Goal: Task Accomplishment & Management: Manage account settings

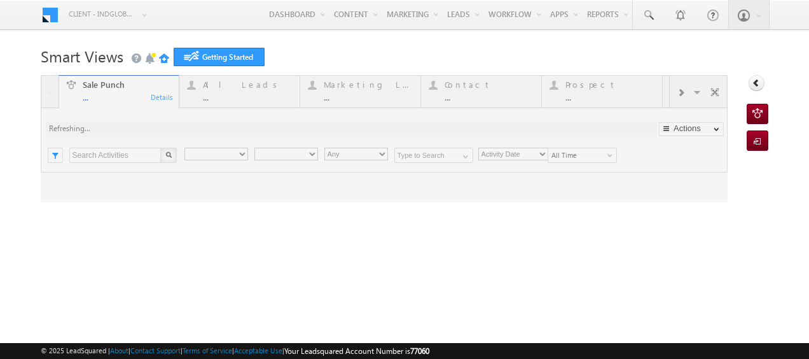
type input "Any Owner"
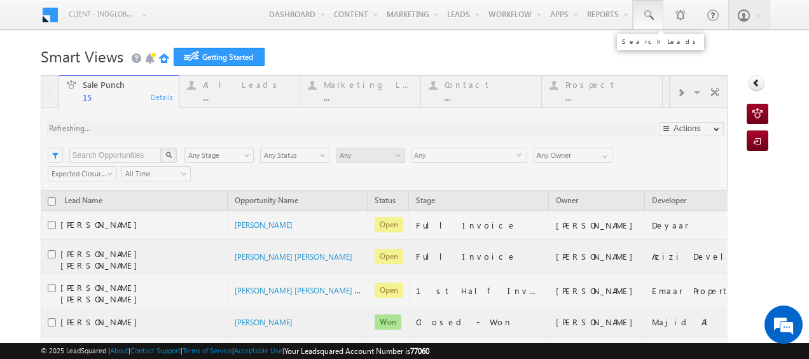
click at [643, 11] on span at bounding box center [647, 15] width 13 height 13
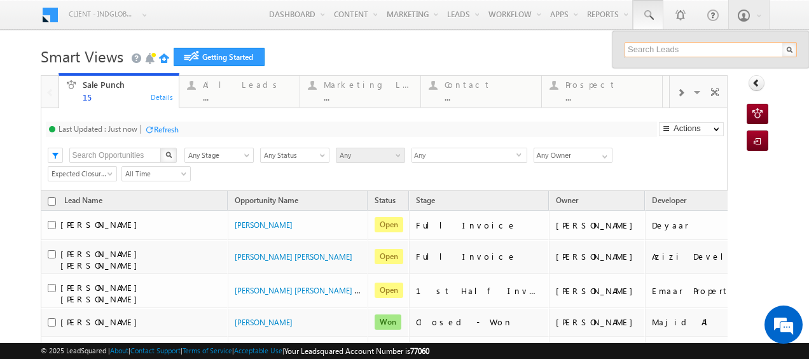
click at [638, 46] on input "text" at bounding box center [710, 49] width 172 height 15
paste input "505853853"
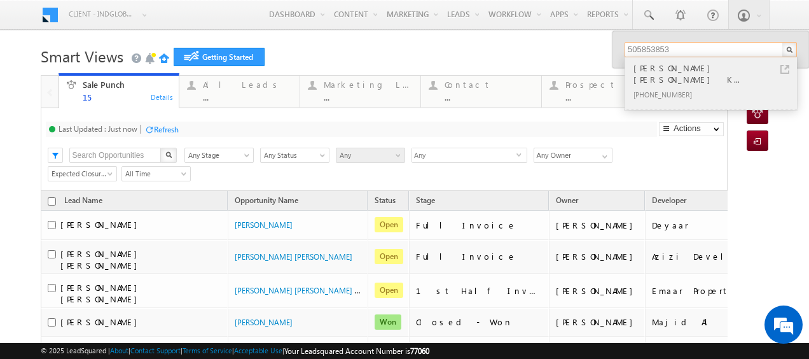
type input "505853853"
click at [643, 65] on div "[PERSON_NAME] [PERSON_NAME] K..." at bounding box center [716, 73] width 170 height 25
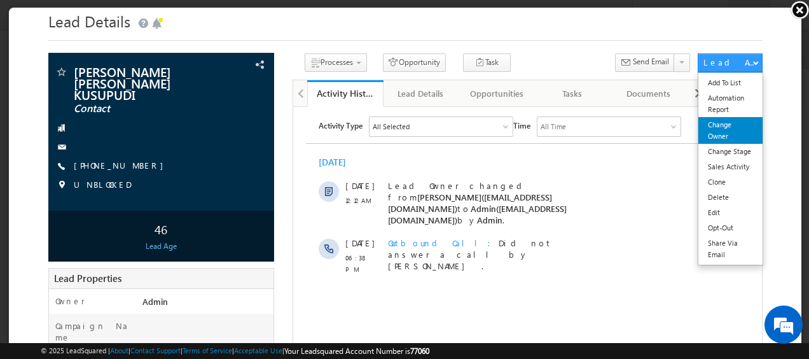
click at [717, 120] on link "Change Owner" at bounding box center [729, 129] width 64 height 27
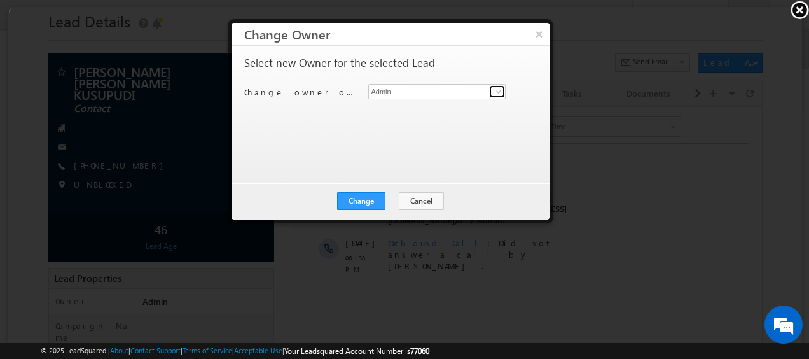
click at [497, 92] on span at bounding box center [497, 91] width 10 height 10
click at [466, 83] on input "nav" at bounding box center [436, 90] width 138 height 15
type input "n"
click at [376, 257] on div at bounding box center [404, 177] width 793 height 341
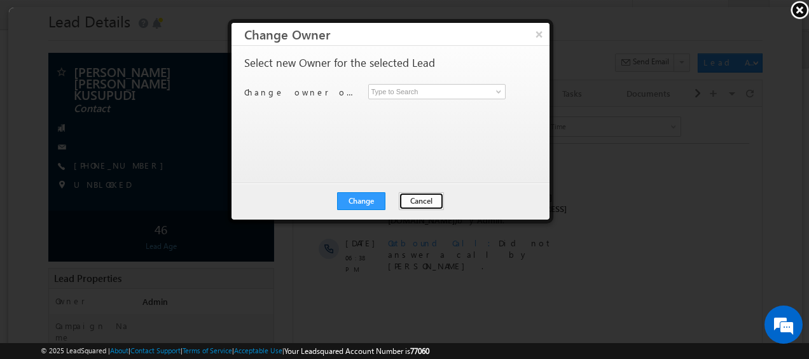
click at [409, 203] on button "Cancel" at bounding box center [419, 200] width 45 height 18
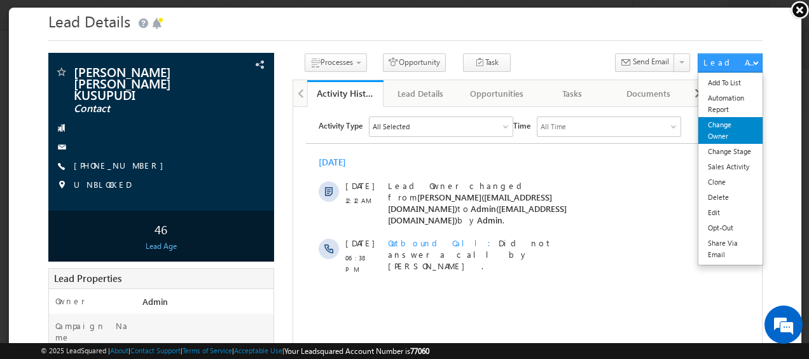
click at [715, 130] on link "Change Owner" at bounding box center [729, 129] width 64 height 27
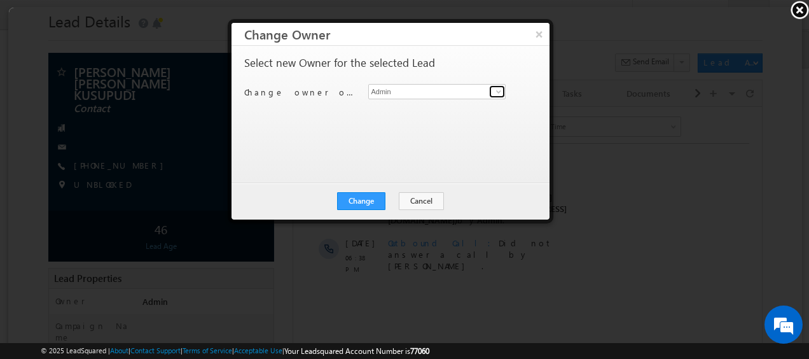
click at [498, 93] on span at bounding box center [497, 91] width 10 height 10
type input "b"
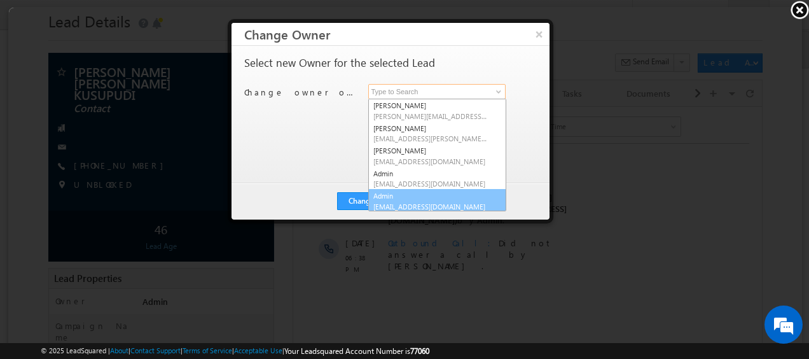
scroll to position [3, 0]
click at [645, 174] on div at bounding box center [404, 177] width 793 height 341
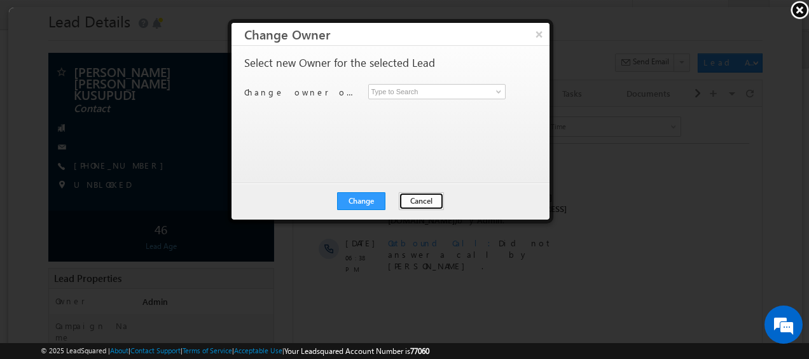
click at [430, 204] on button "Cancel" at bounding box center [419, 200] width 45 height 18
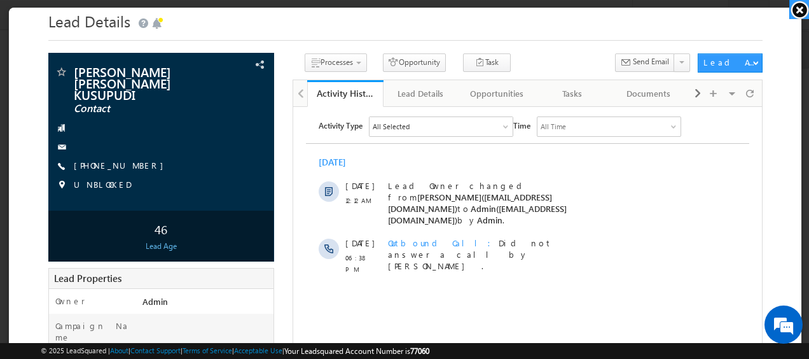
click at [797, 14] on link at bounding box center [799, 9] width 20 height 19
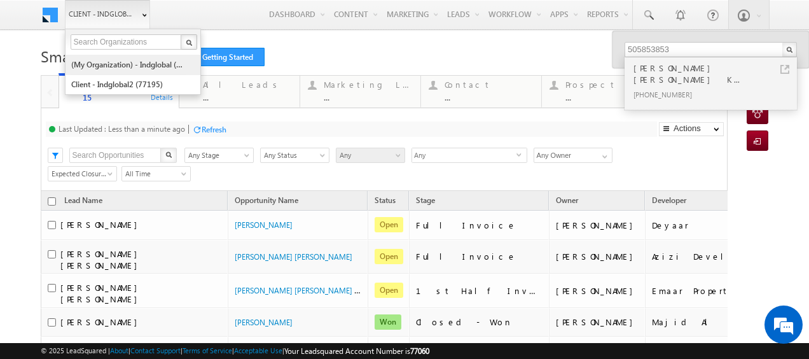
click at [125, 66] on link "(My Organization) - indglobal (48060)" at bounding box center [129, 65] width 116 height 20
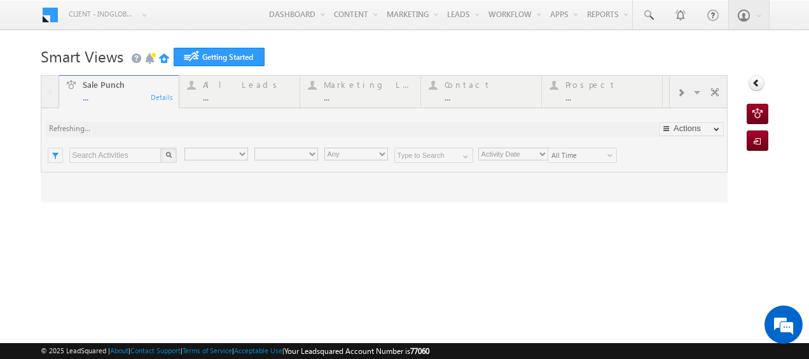
type input "Any Owner"
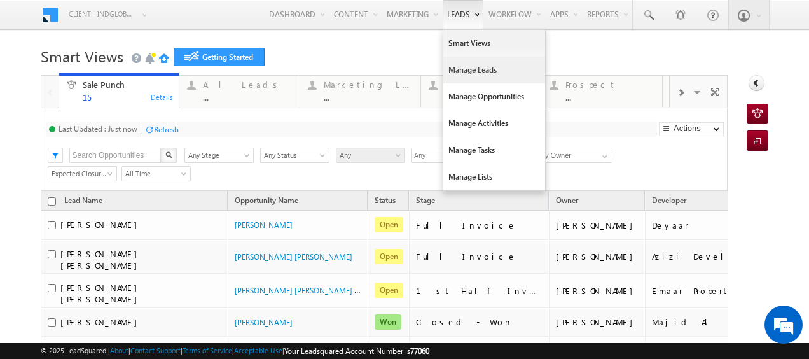
click at [456, 67] on link "Manage Leads" at bounding box center [494, 70] width 102 height 27
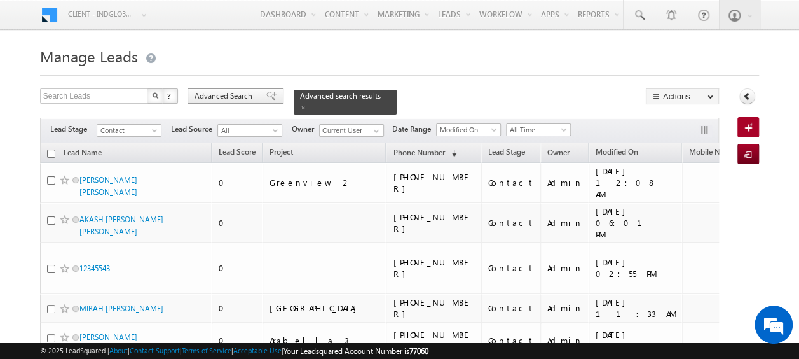
click at [220, 98] on span "Advanced Search" at bounding box center [226, 95] width 62 height 11
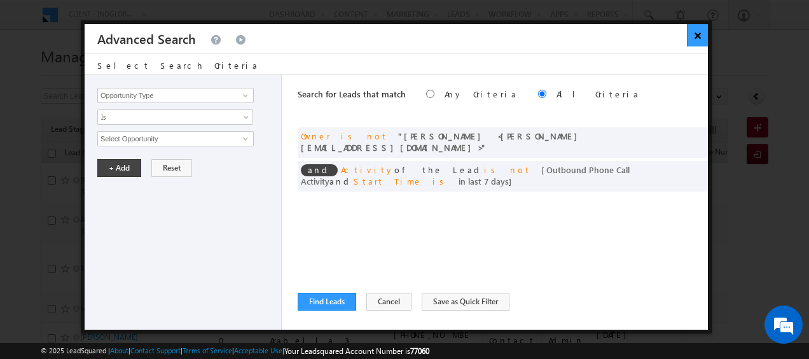
click at [699, 33] on button "×" at bounding box center [697, 35] width 21 height 22
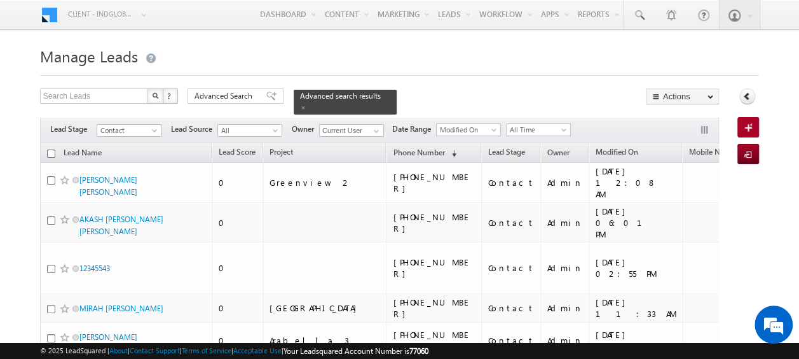
click at [51, 149] on input "checkbox" at bounding box center [51, 153] width 8 height 8
checkbox input "true"
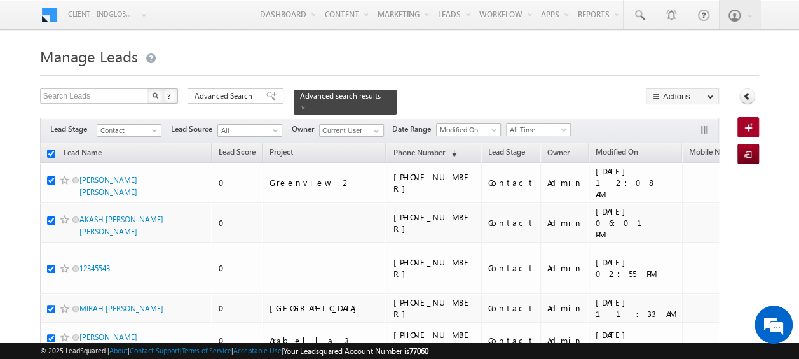
checkbox input "true"
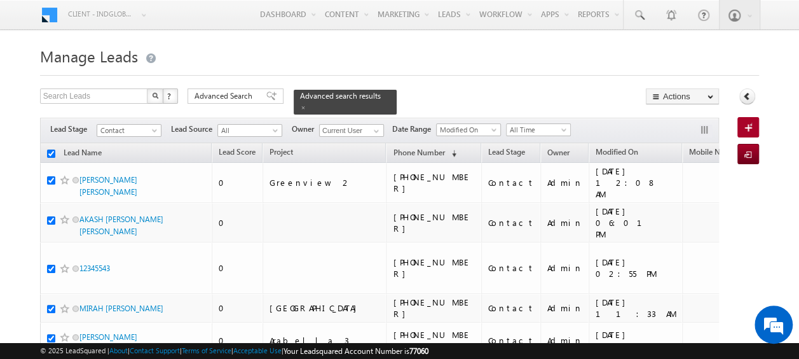
checkbox input "true"
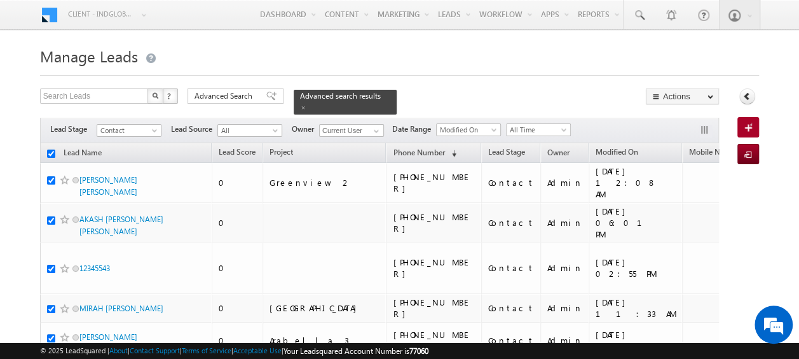
checkbox input "true"
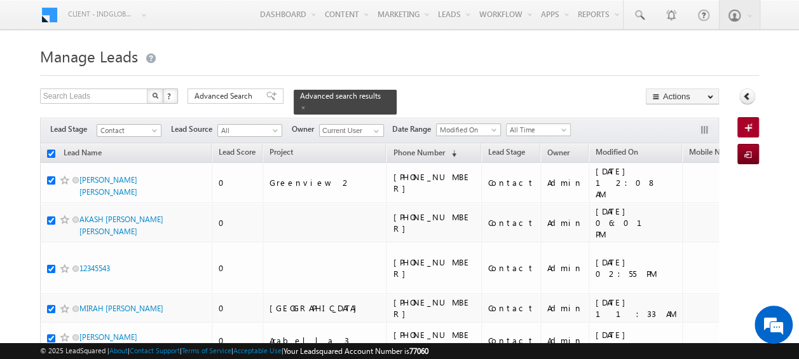
checkbox input "true"
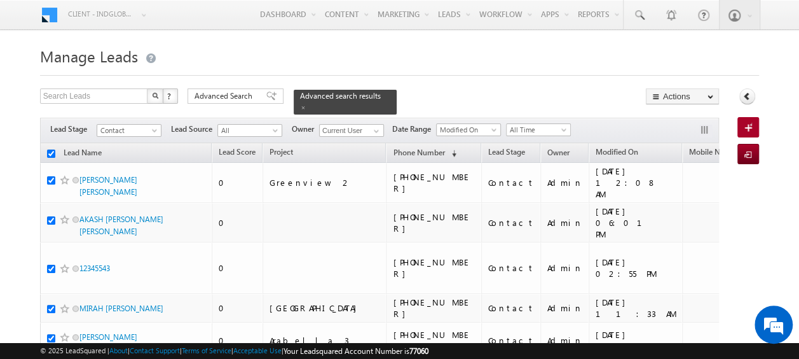
checkbox input "true"
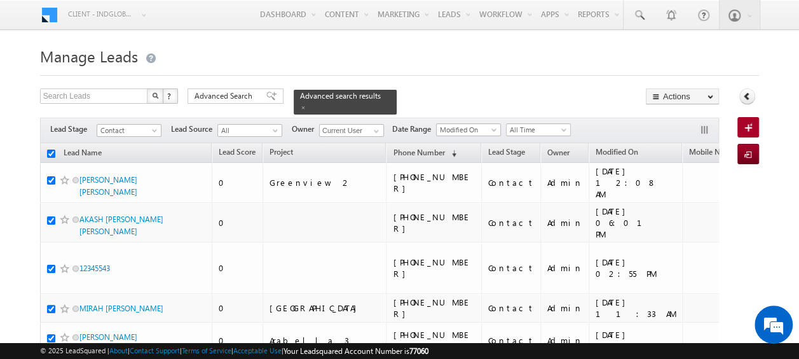
checkbox input "true"
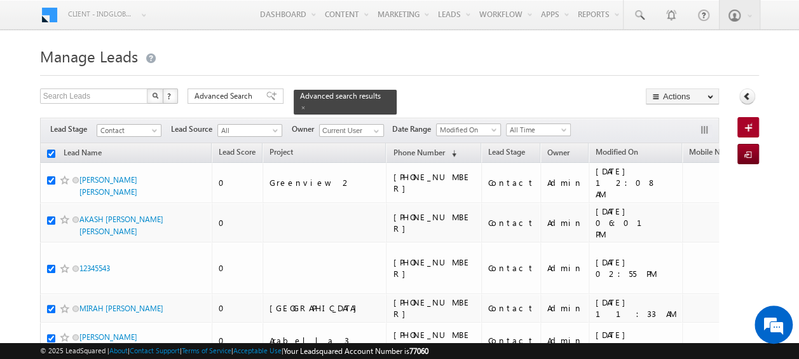
checkbox input "true"
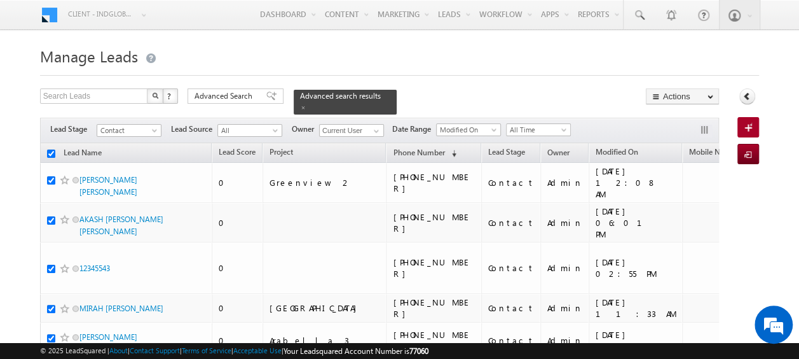
checkbox input "true"
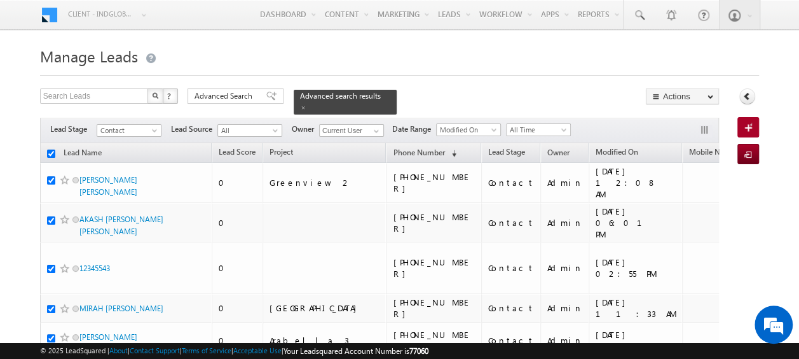
checkbox input "true"
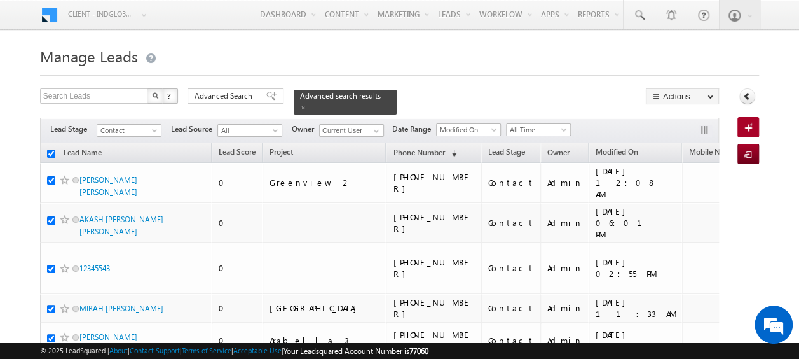
checkbox input "true"
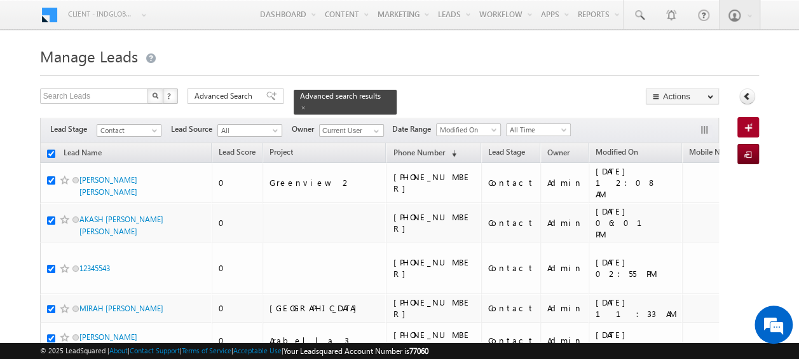
checkbox input "true"
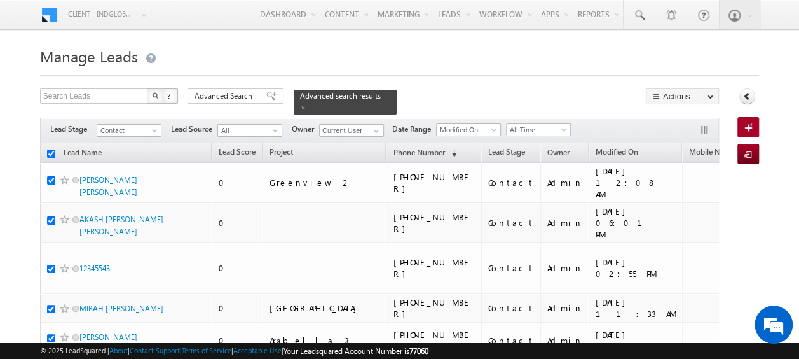
checkbox input "true"
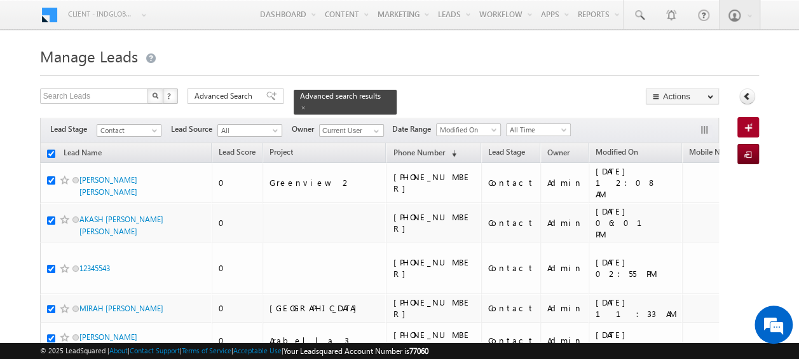
checkbox input "true"
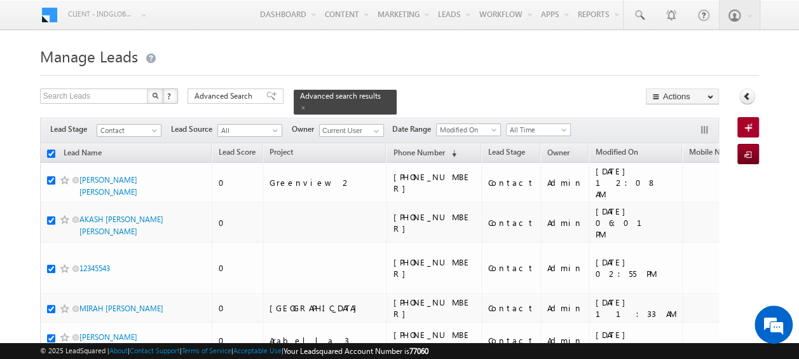
checkbox input "true"
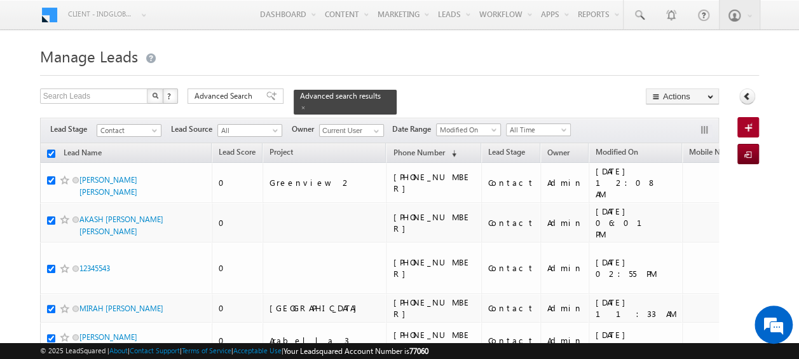
checkbox input "true"
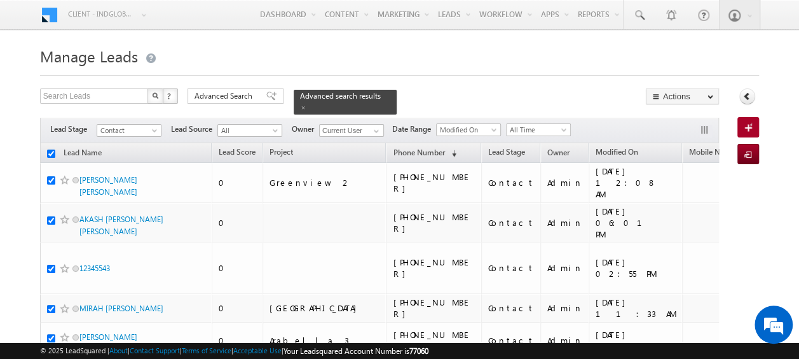
checkbox input "true"
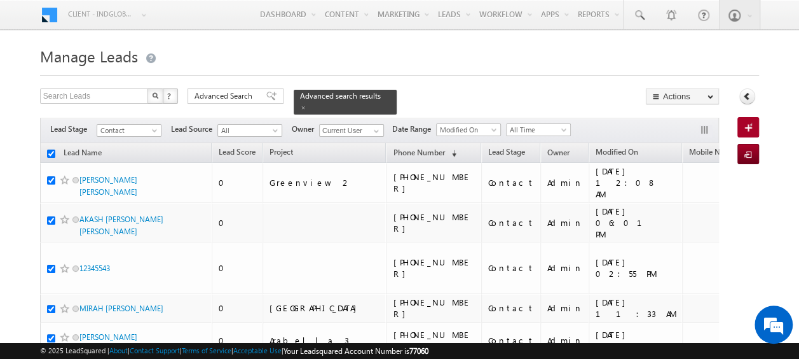
checkbox input "true"
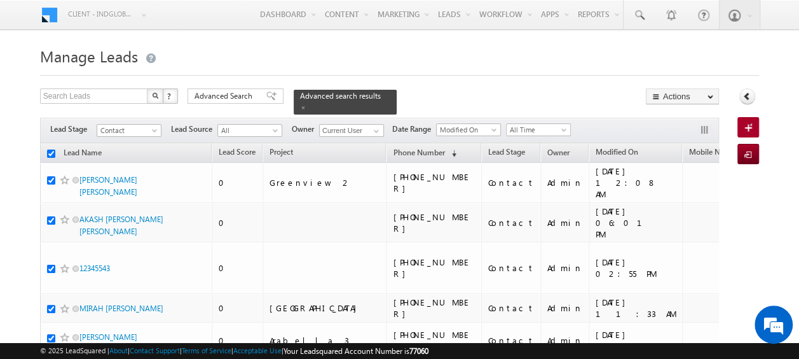
checkbox input "true"
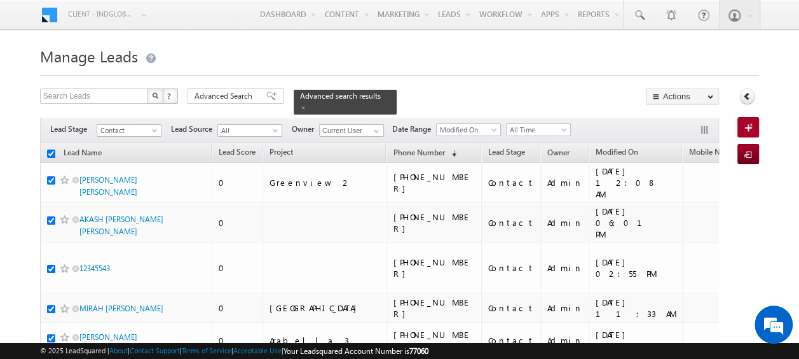
checkbox input "true"
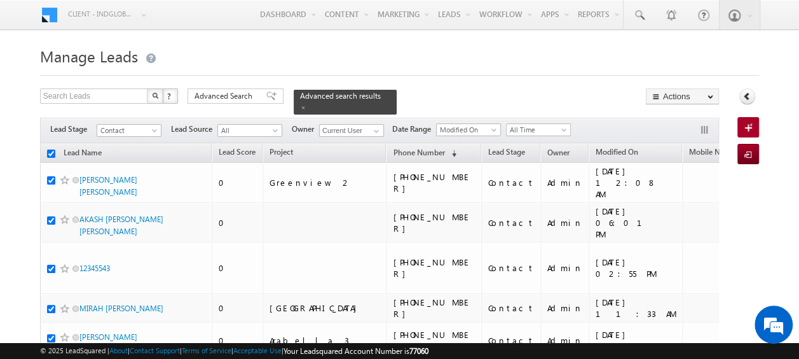
checkbox input "true"
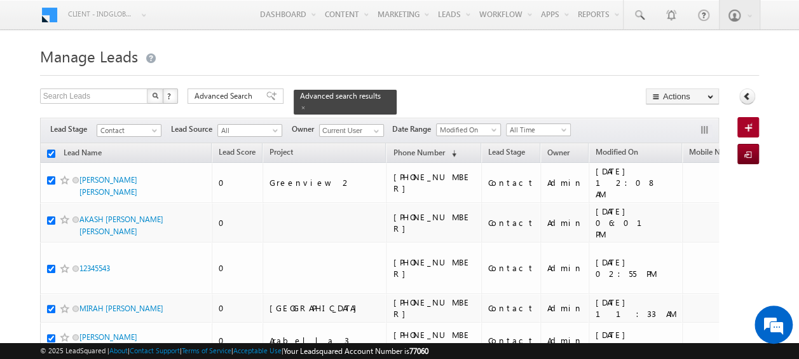
checkbox input "true"
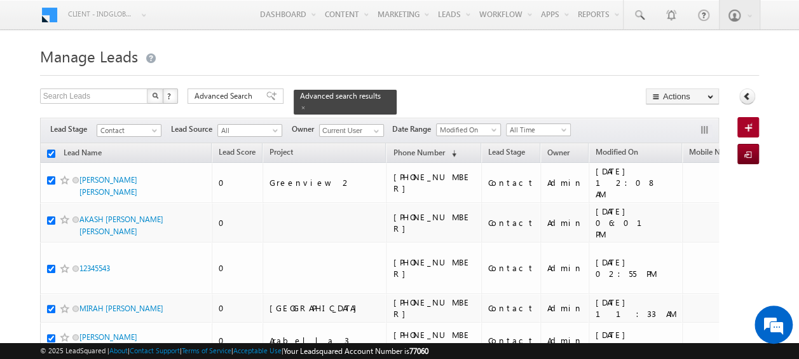
checkbox input "true"
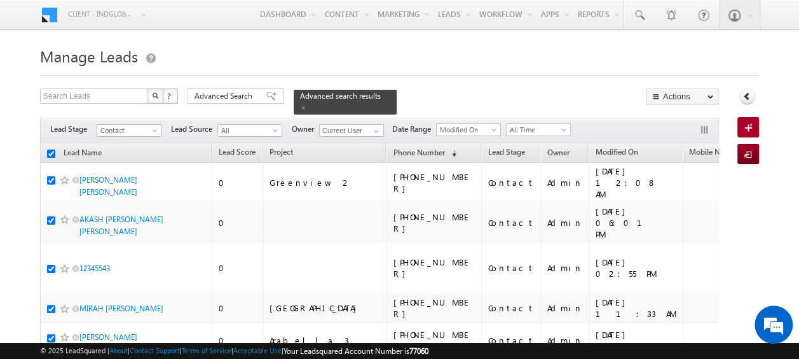
checkbox input "true"
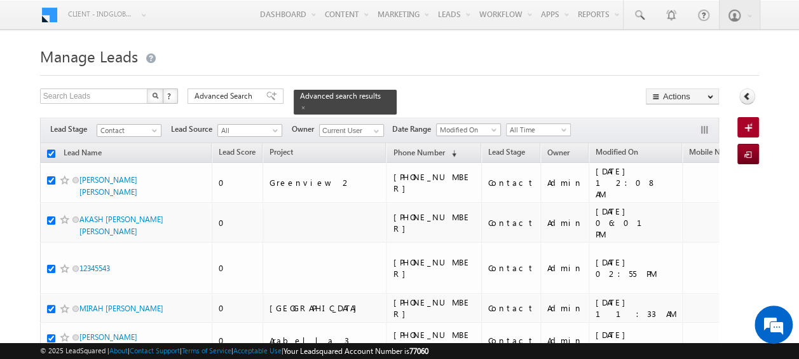
checkbox input "true"
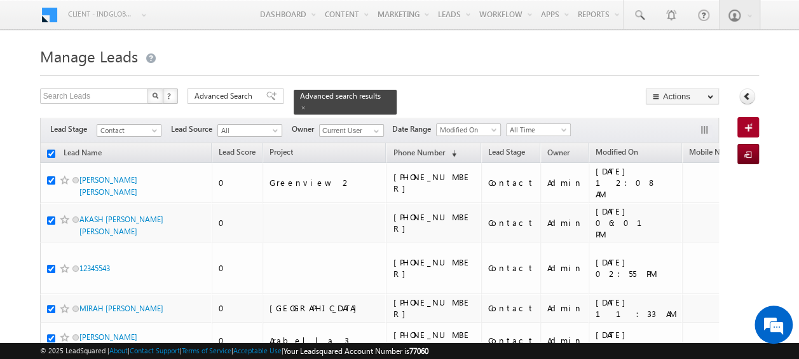
checkbox input "true"
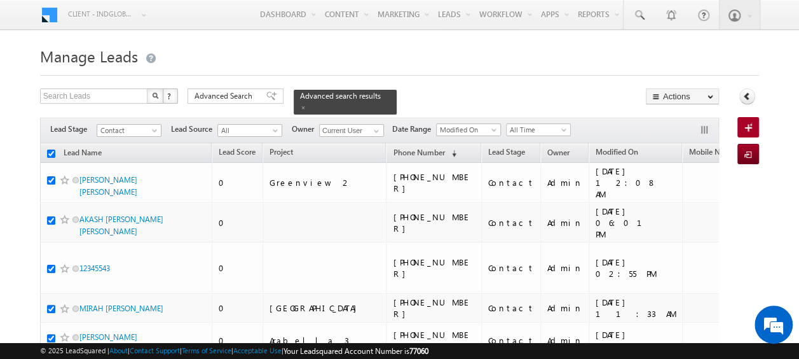
checkbox input "true"
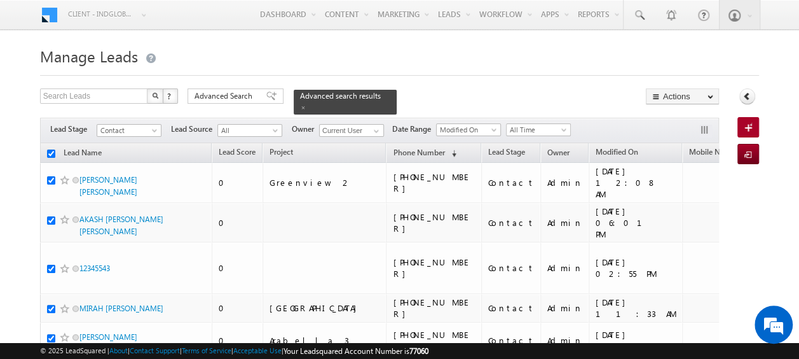
checkbox input "true"
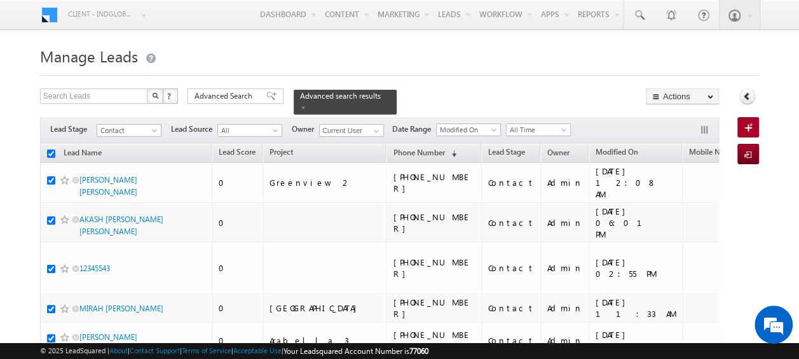
checkbox input "true"
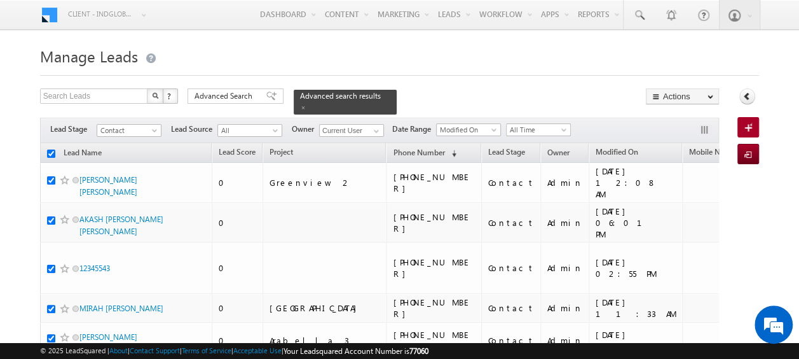
checkbox input "true"
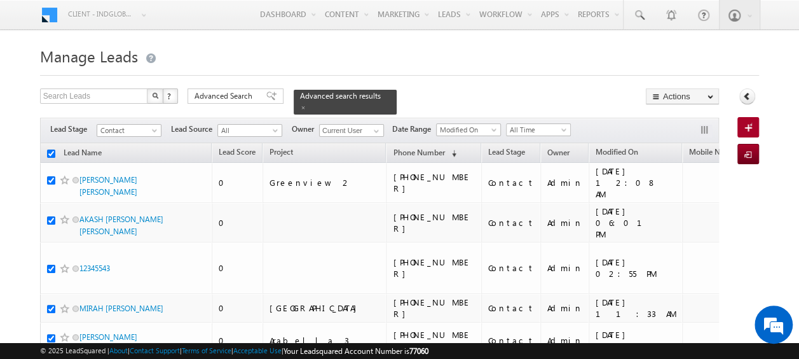
checkbox input "true"
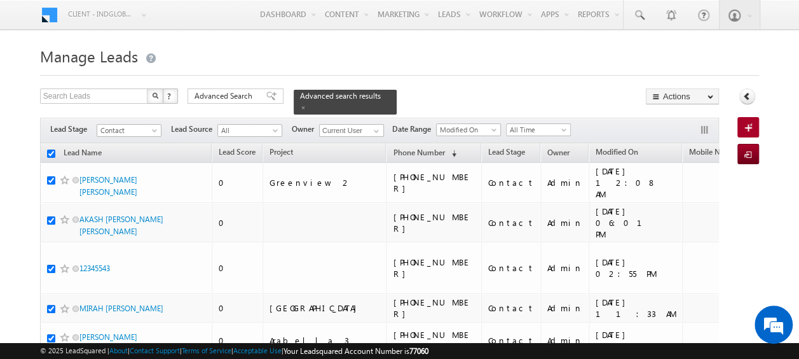
checkbox input "true"
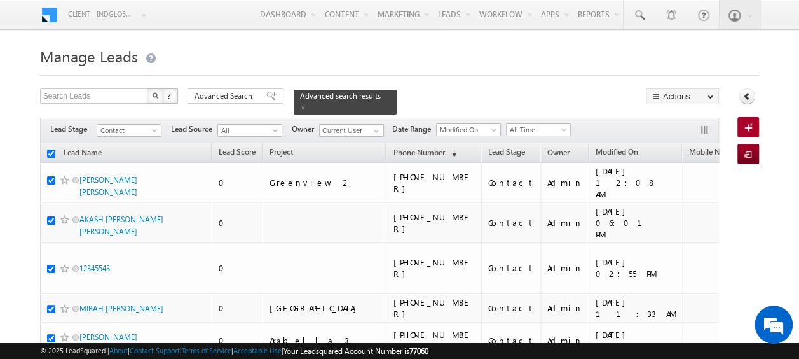
checkbox input "true"
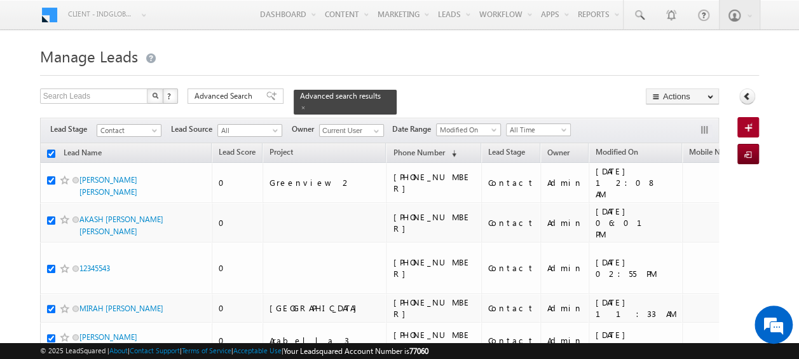
checkbox input "true"
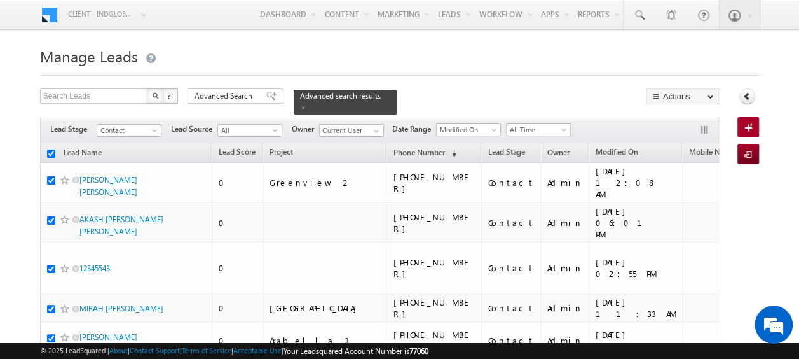
checkbox input "true"
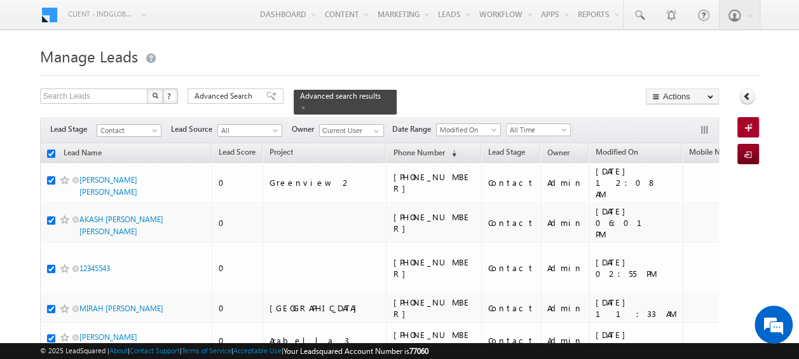
checkbox input "true"
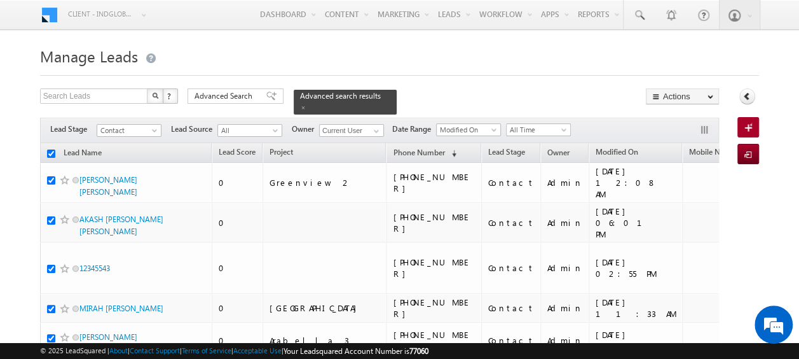
checkbox input "true"
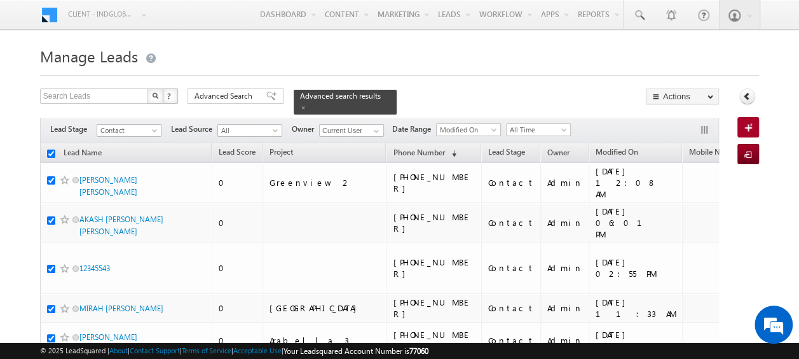
checkbox input "true"
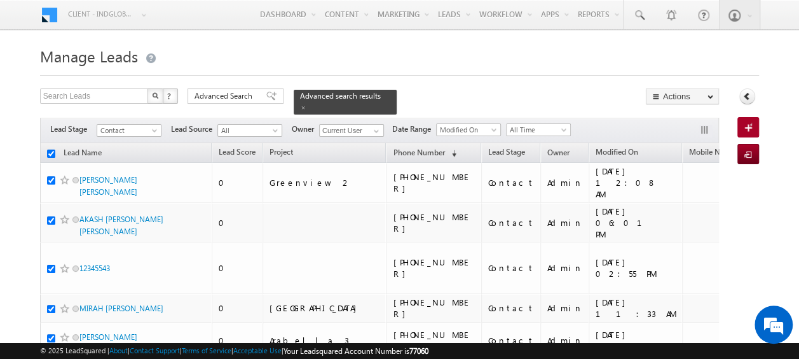
checkbox input "true"
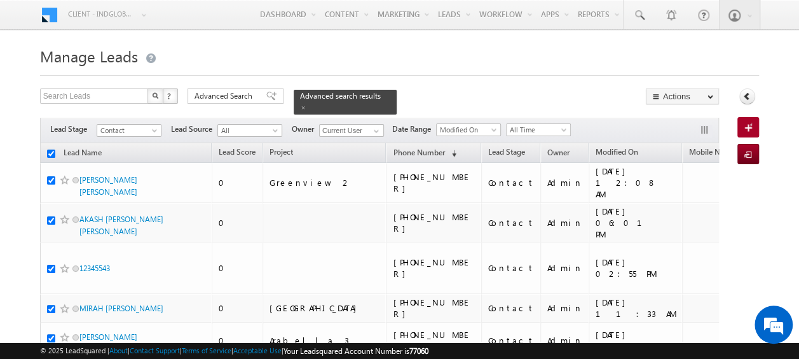
checkbox input "true"
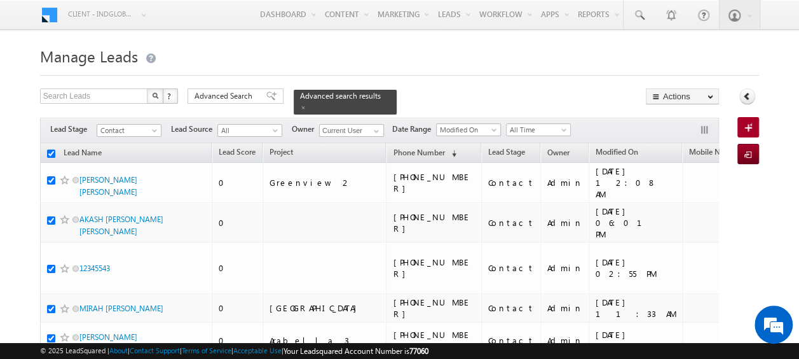
checkbox input "true"
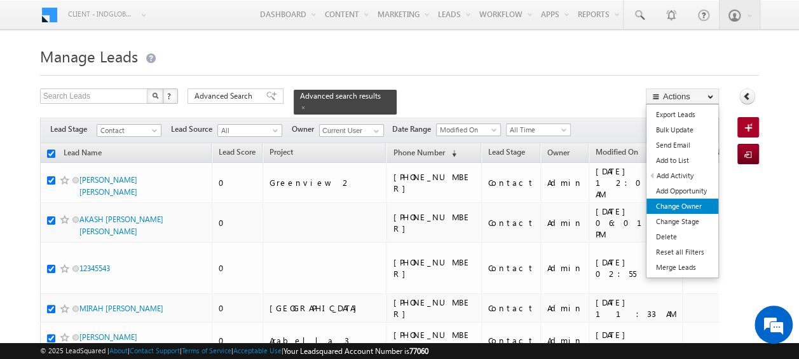
click at [680, 207] on link "Change Owner" at bounding box center [683, 205] width 72 height 15
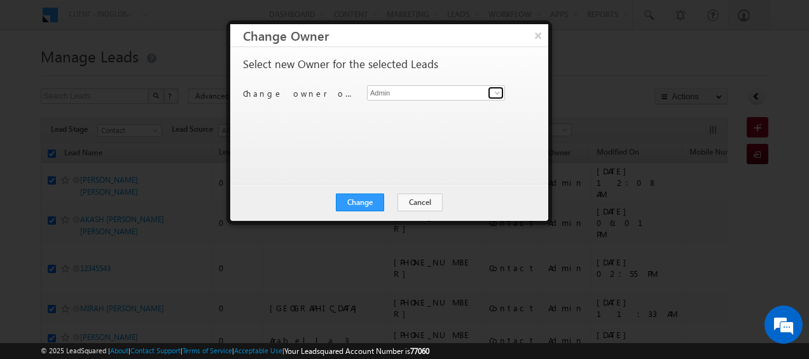
click at [495, 92] on span at bounding box center [497, 93] width 10 height 10
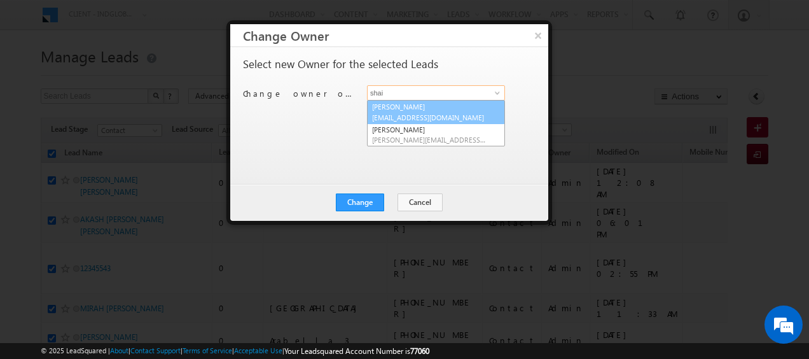
click at [416, 113] on span "[EMAIL_ADDRESS][DOMAIN_NAME]" at bounding box center [429, 118] width 114 height 10
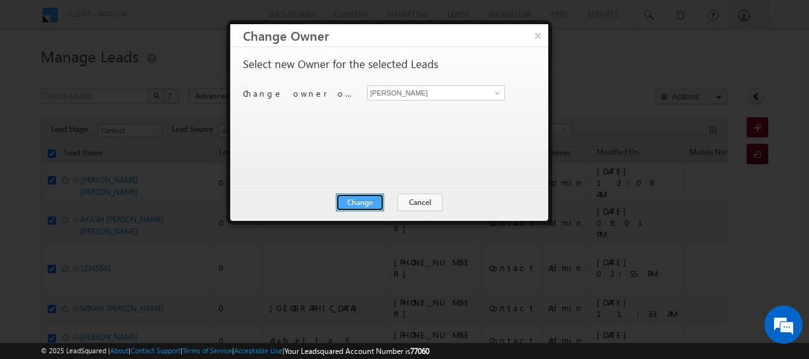
click at [377, 204] on button "Change" at bounding box center [360, 202] width 48 height 18
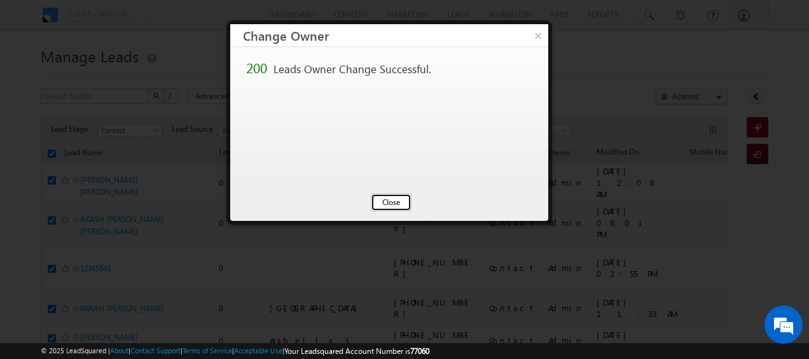
click at [399, 202] on button "Close" at bounding box center [391, 202] width 41 height 18
